Goal: Task Accomplishment & Management: Manage account settings

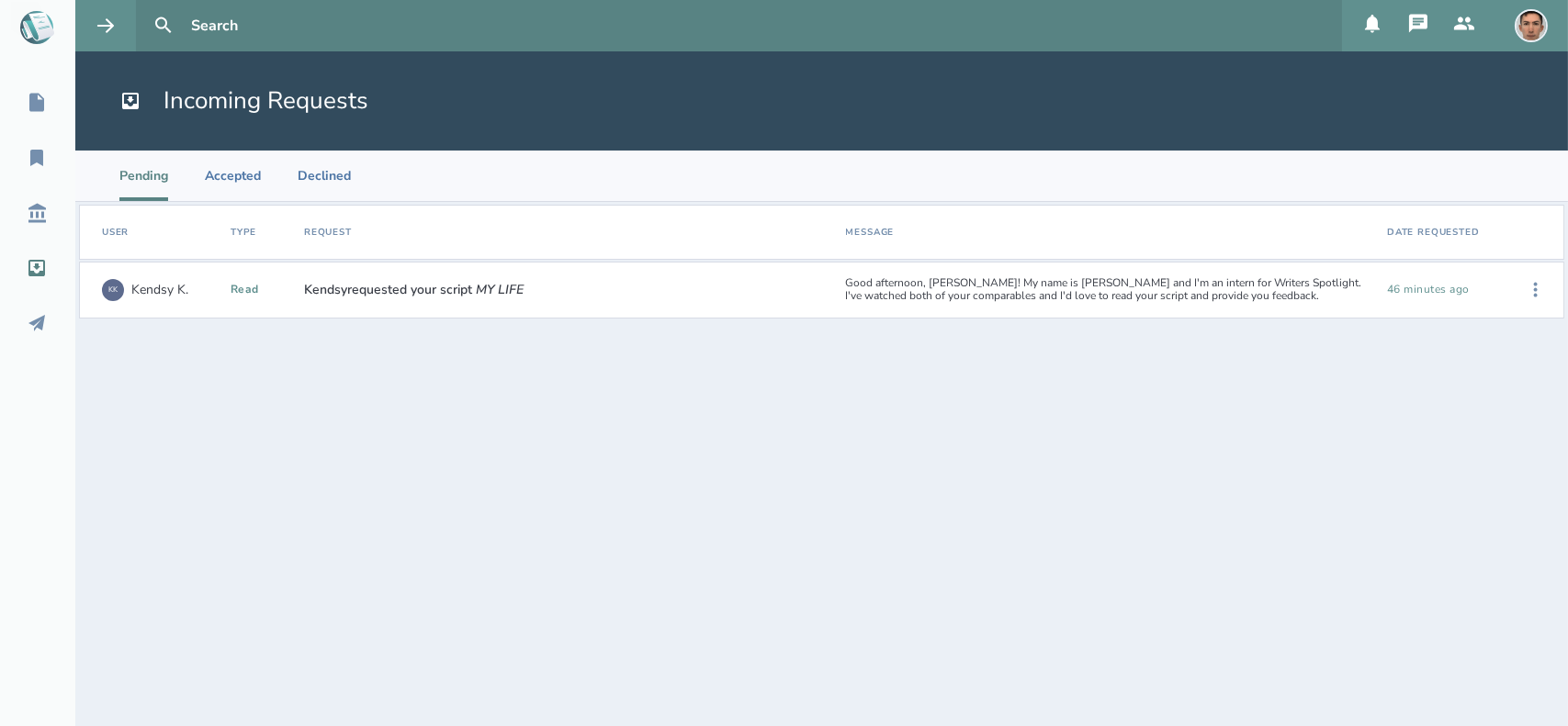
click at [515, 295] on em "MY LIFE" at bounding box center [499, 290] width 48 height 17
click at [353, 295] on span "Kendsy requested your script MY LIFE" at bounding box center [414, 290] width 220 height 15
click at [337, 311] on div "KK Kendsy K. read Kendsy requested your script MY LIFE Good afternoon, Louis! M…" at bounding box center [821, 290] width 1485 height 57
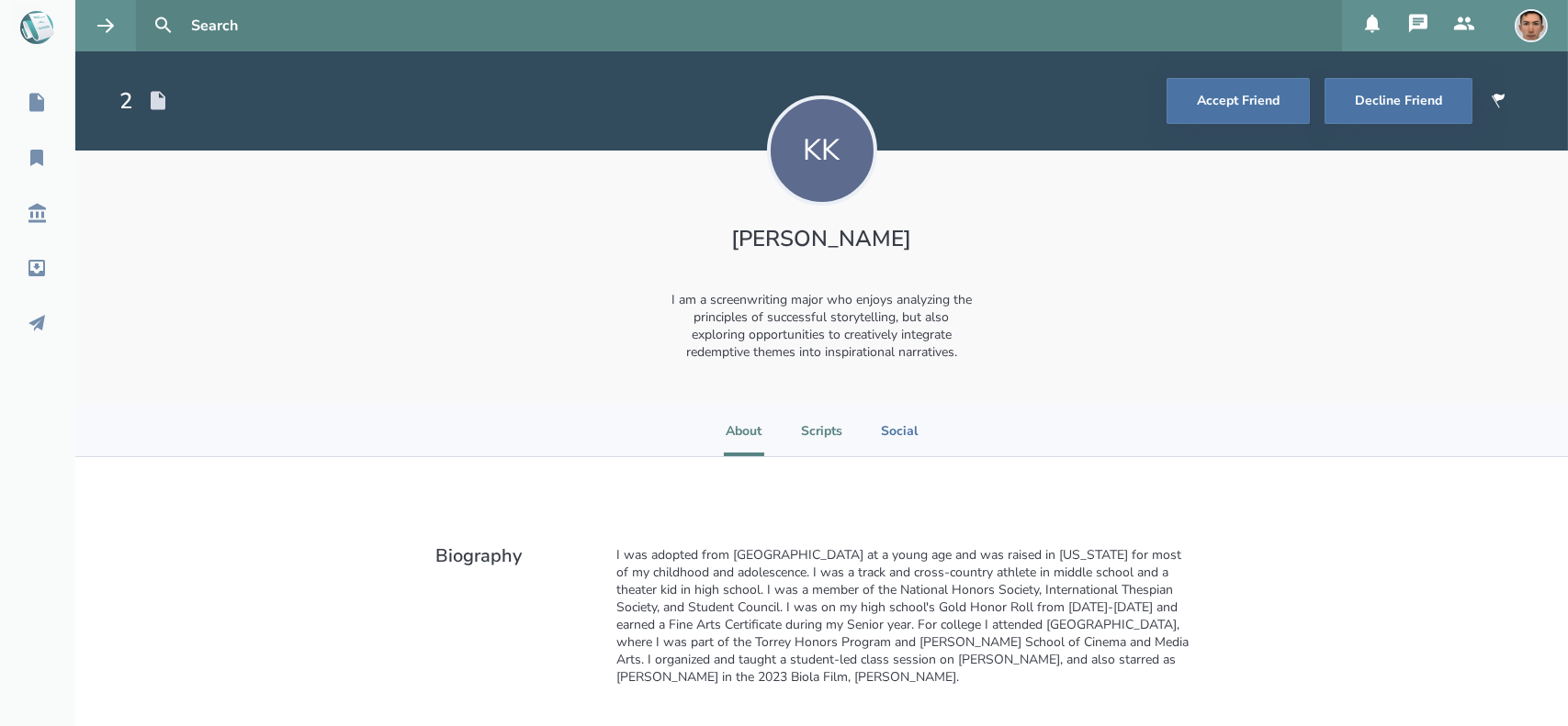
click at [816, 415] on li "Scripts" at bounding box center [821, 432] width 42 height 51
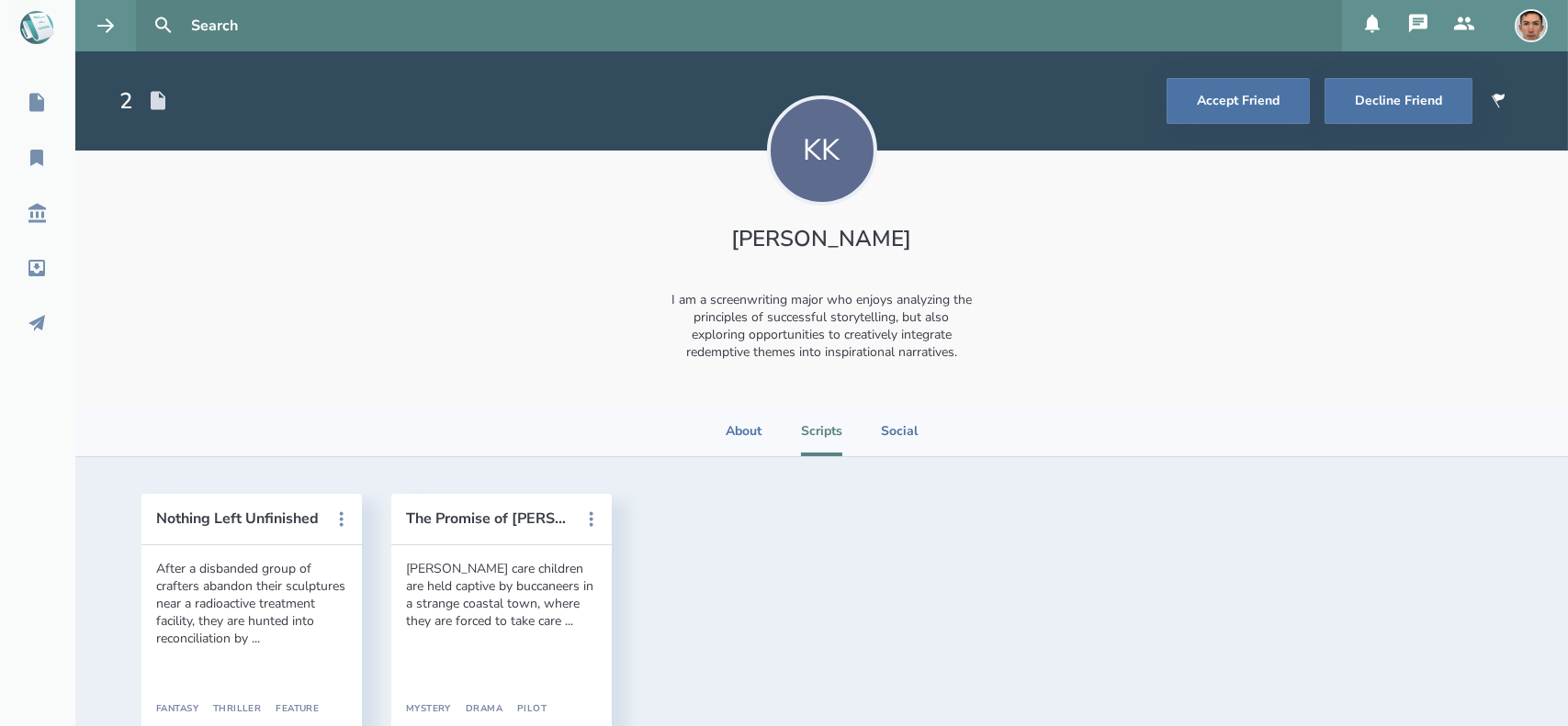
scroll to position [97, 0]
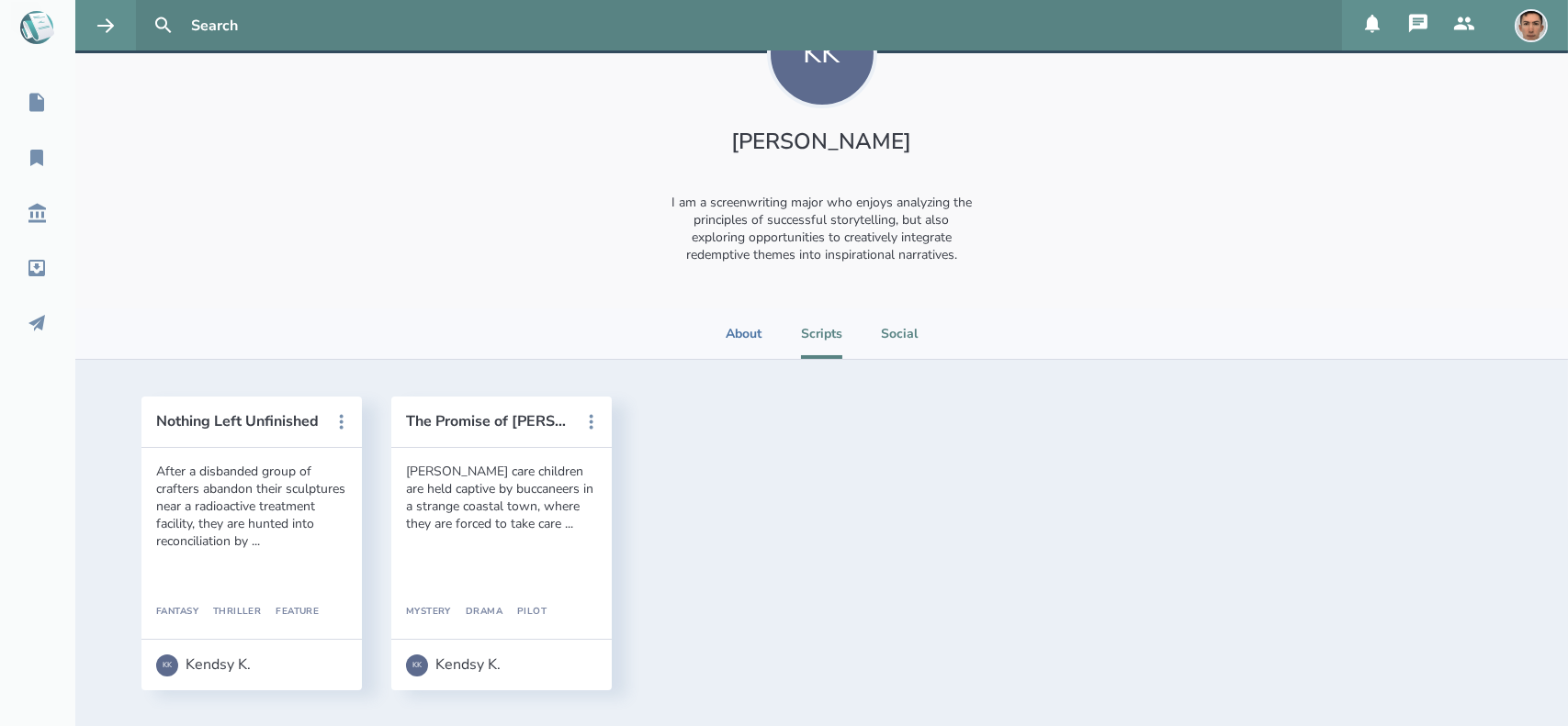
click at [879, 349] on li "Social" at bounding box center [899, 333] width 41 height 51
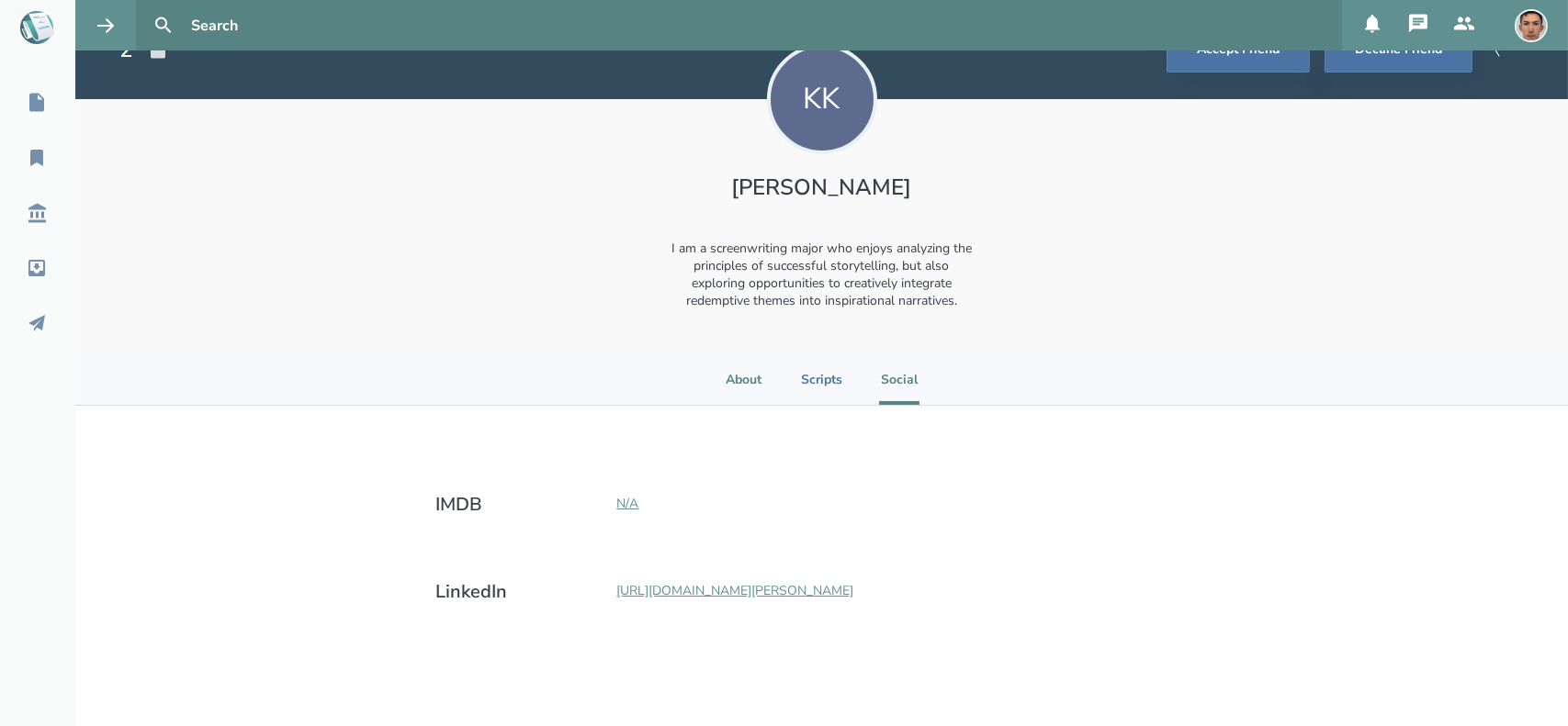
click at [742, 384] on li "About" at bounding box center [745, 380] width 41 height 51
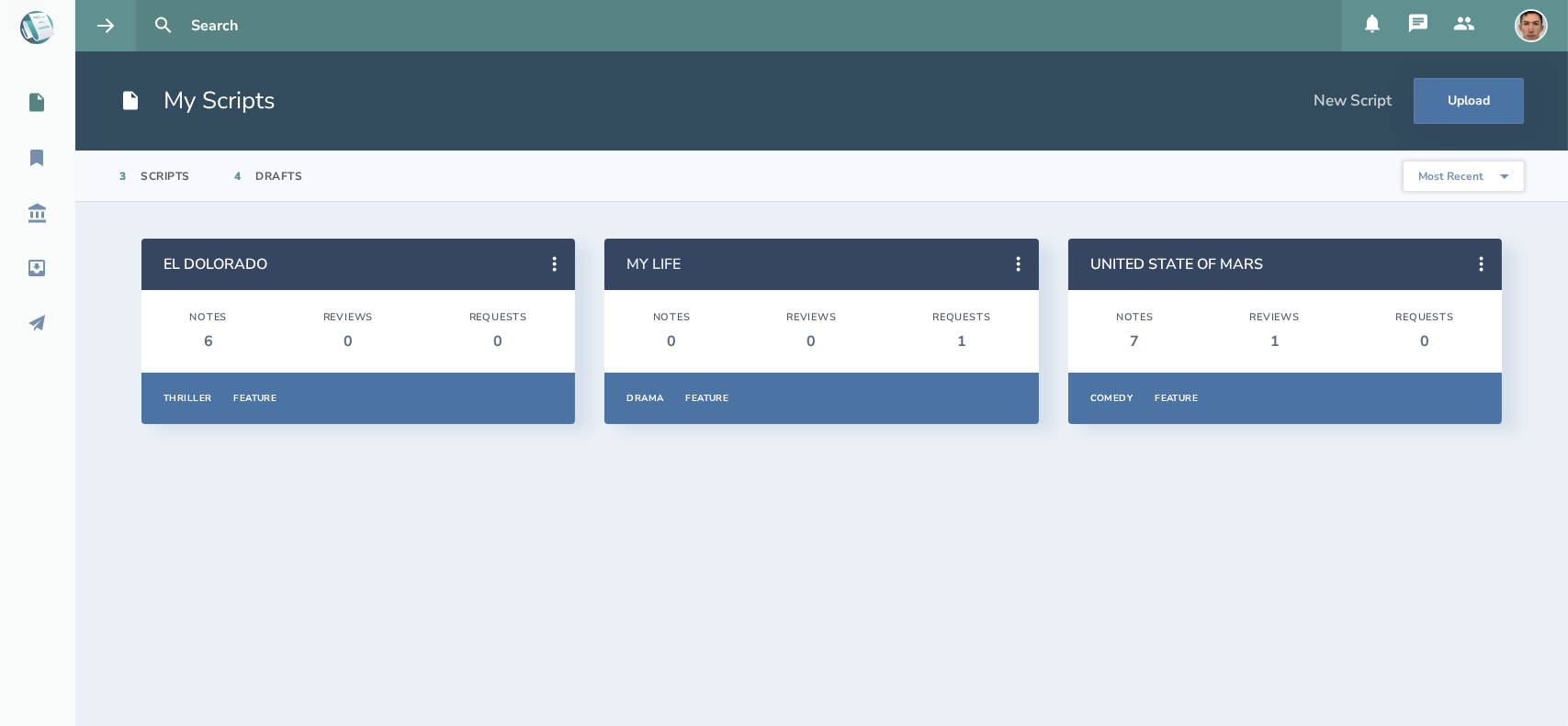
click at [651, 264] on link "MY LIFE" at bounding box center [653, 264] width 54 height 20
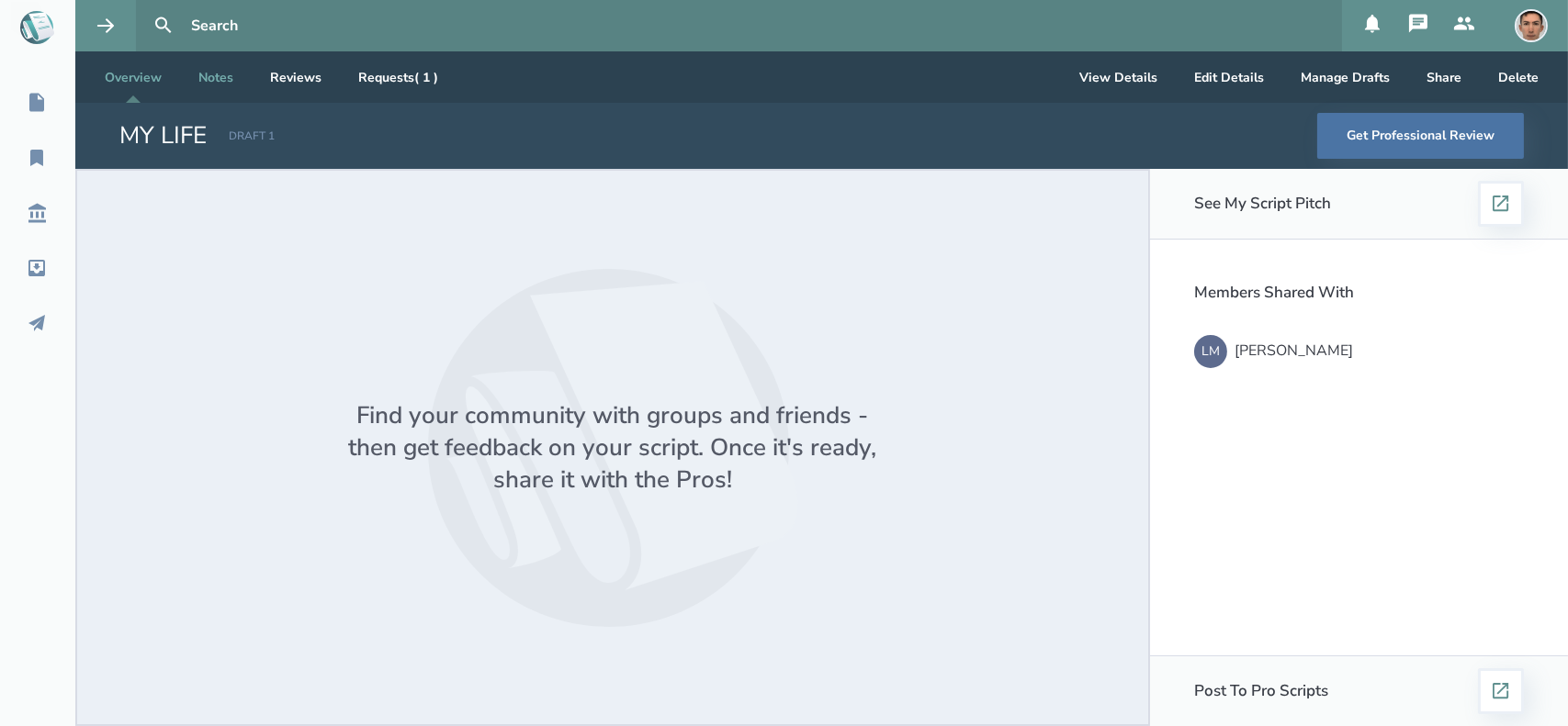
click at [242, 76] on link "Notes" at bounding box center [216, 77] width 64 height 52
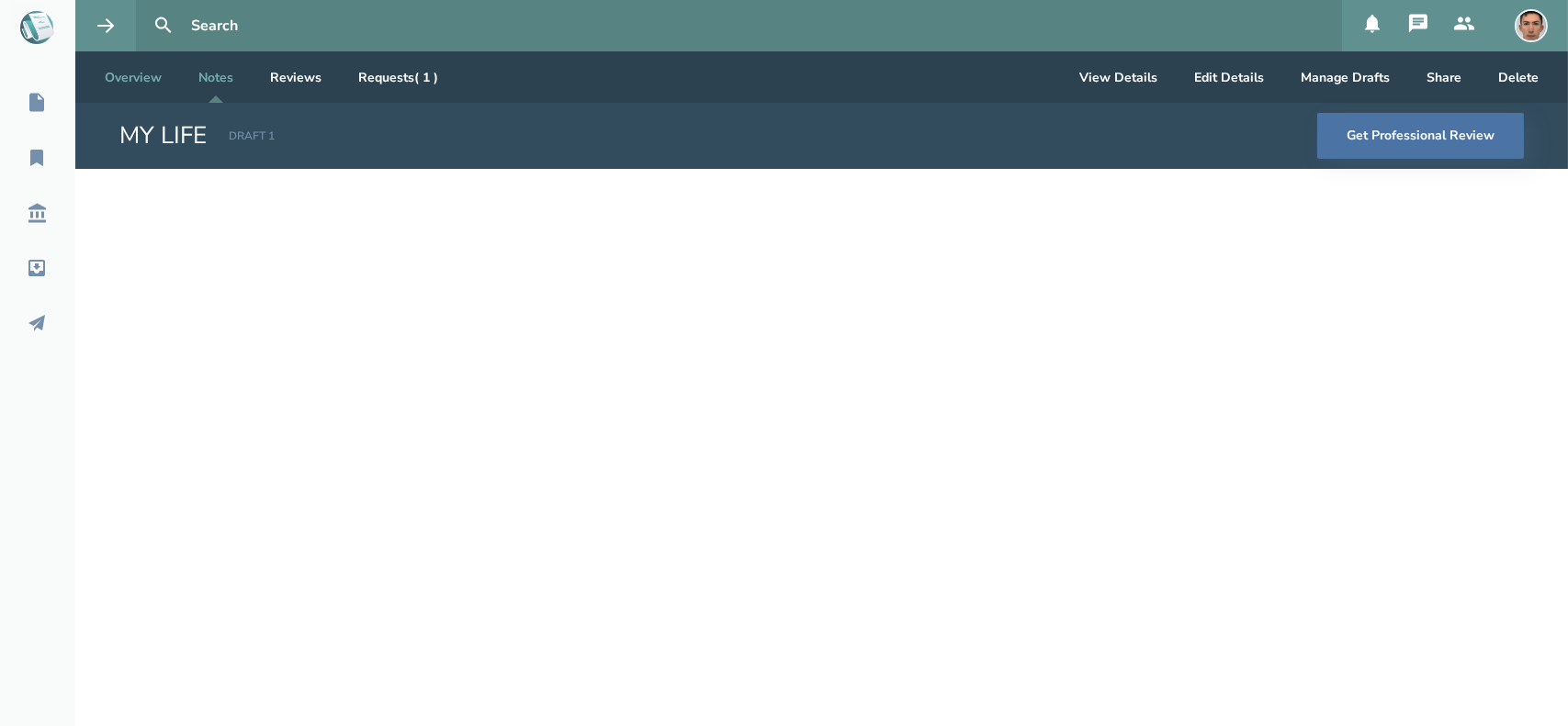
click at [156, 74] on link "Overview" at bounding box center [133, 77] width 87 height 52
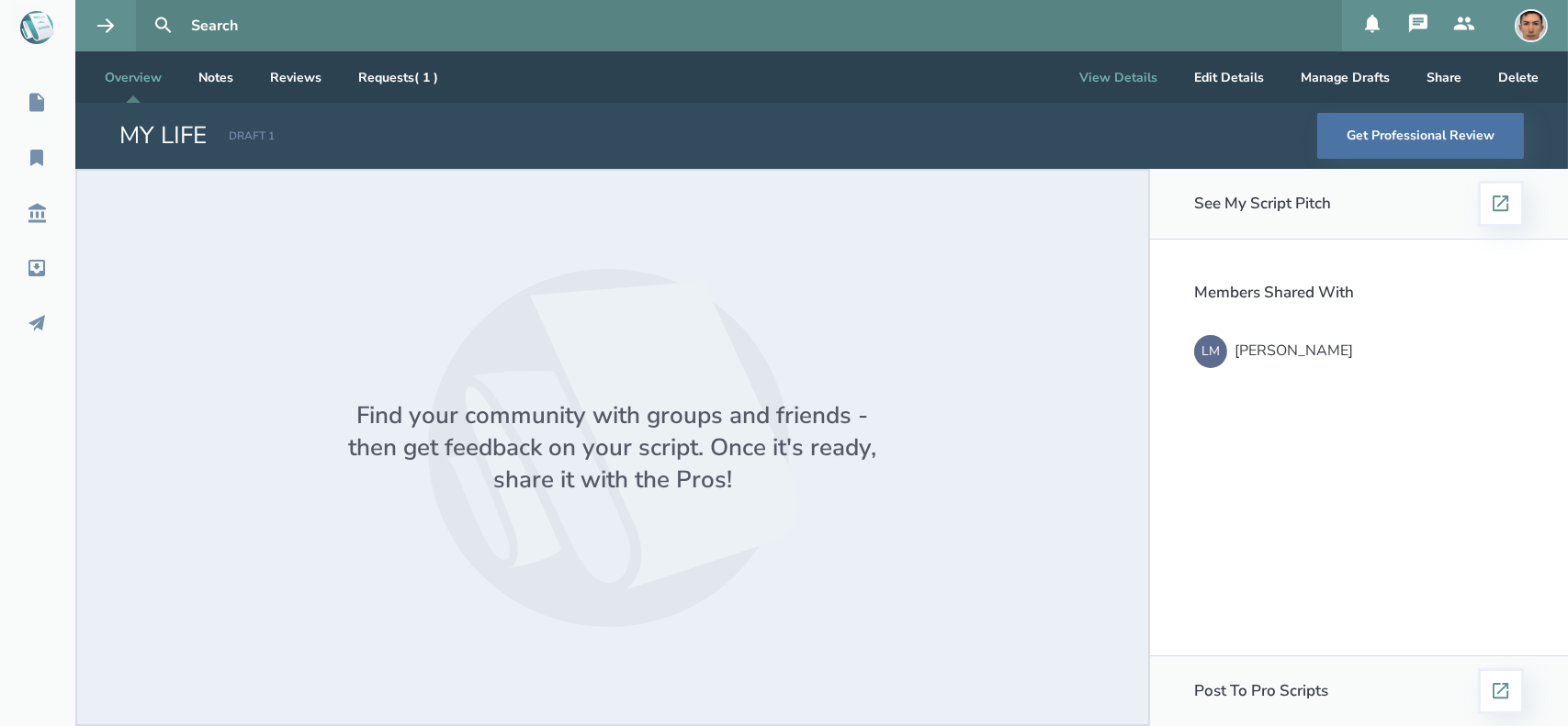
click at [1109, 74] on button "View Details" at bounding box center [1118, 77] width 108 height 52
